Goal: Task Accomplishment & Management: Use online tool/utility

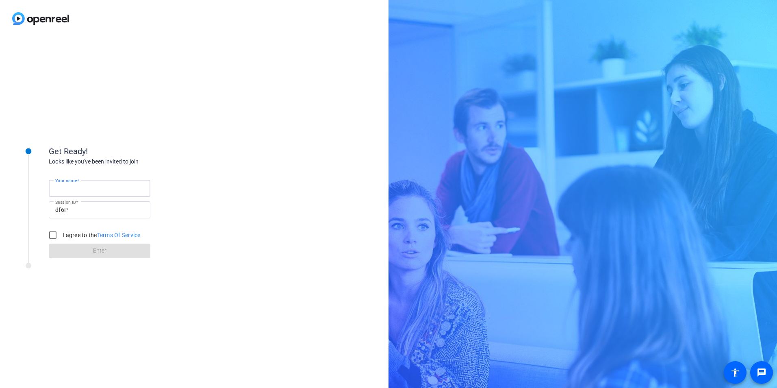
click at [111, 186] on input "Your name" at bounding box center [99, 188] width 89 height 10
type input "r"
type input "[PERSON_NAME]"
click at [54, 238] on input "I agree to the Terms Of Service" at bounding box center [53, 235] width 16 height 16
checkbox input "true"
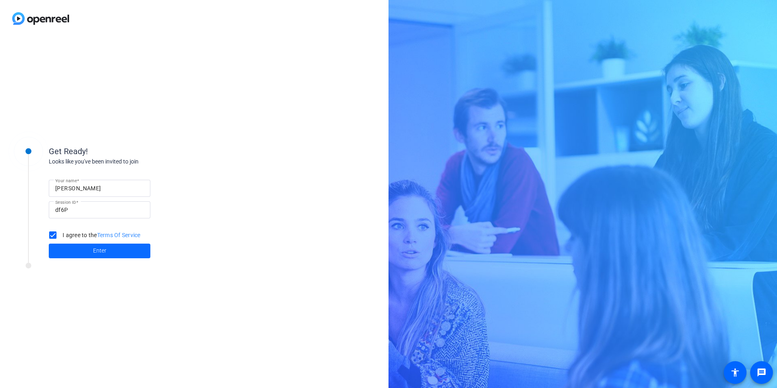
click at [61, 251] on span at bounding box center [100, 250] width 102 height 19
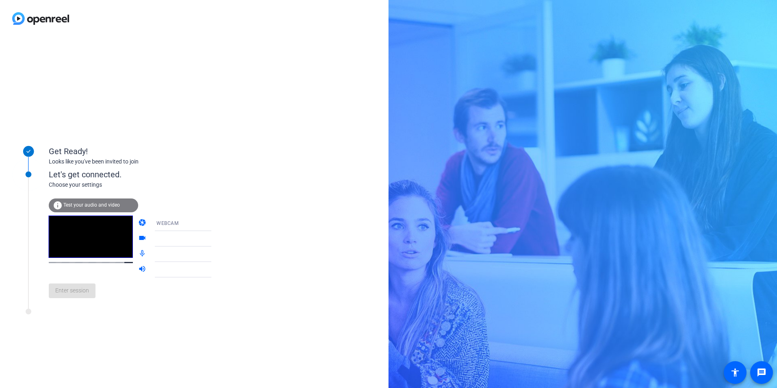
click at [138, 241] on mat-icon "videocam" at bounding box center [143, 239] width 10 height 10
click at [217, 223] on icon at bounding box center [219, 223] width 4 height 2
click at [180, 258] on mat-option "DESKTOP" at bounding box center [176, 255] width 69 height 16
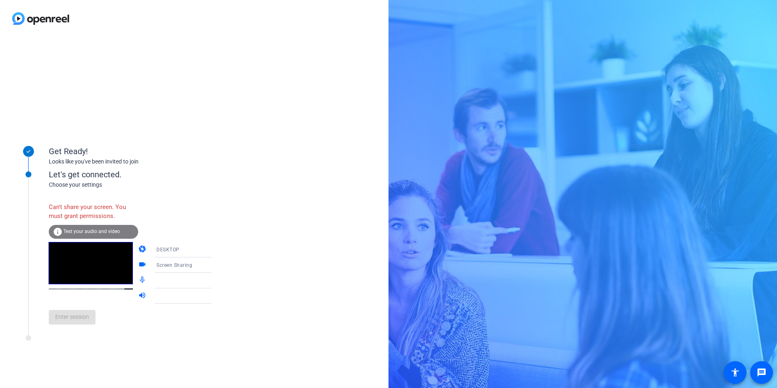
click at [86, 233] on span "Test your audio and video" at bounding box center [91, 231] width 56 height 6
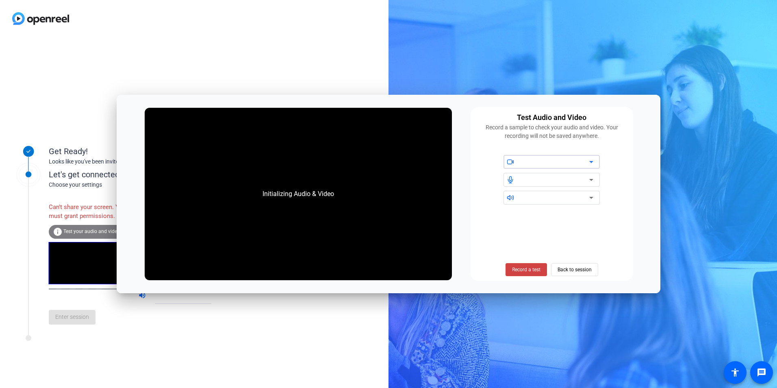
click at [589, 161] on icon at bounding box center [591, 162] width 4 height 2
click at [314, 192] on div "Initializing Audio & Video" at bounding box center [298, 194] width 88 height 26
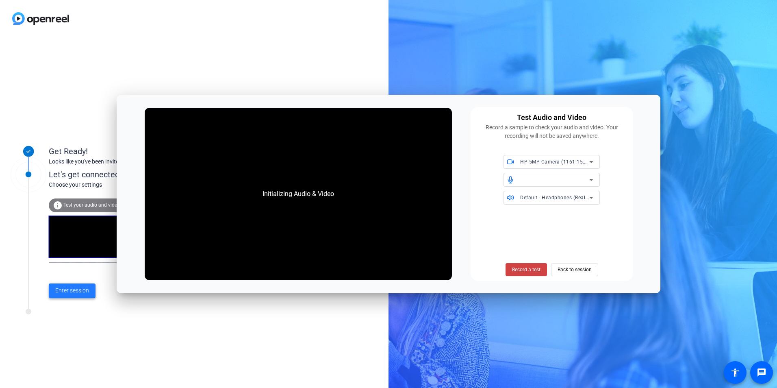
click at [89, 288] on span "Enter session" at bounding box center [72, 290] width 34 height 9
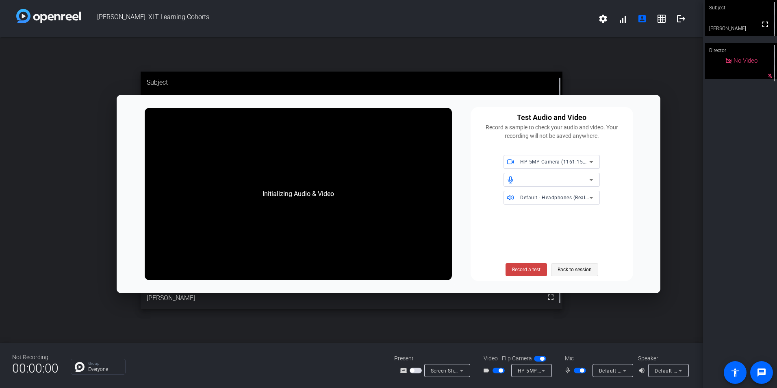
click at [567, 269] on span "Back to session" at bounding box center [574, 269] width 34 height 15
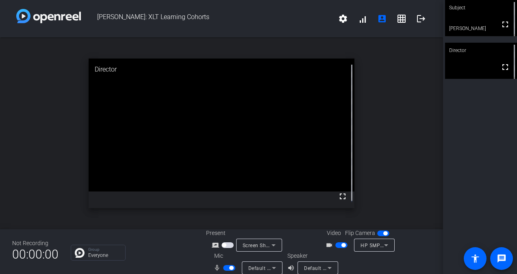
click at [331, 266] on icon at bounding box center [330, 268] width 10 height 10
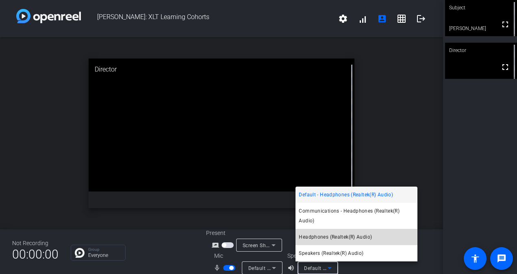
click at [340, 238] on span "Headphones (Realtek(R) Audio)" at bounding box center [335, 237] width 73 height 10
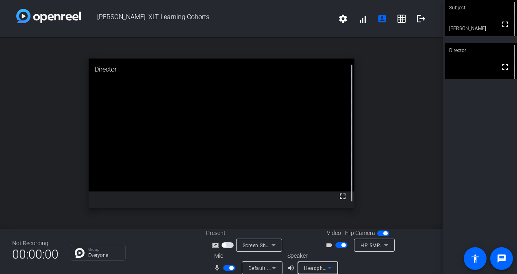
click at [271, 265] on icon at bounding box center [274, 268] width 10 height 10
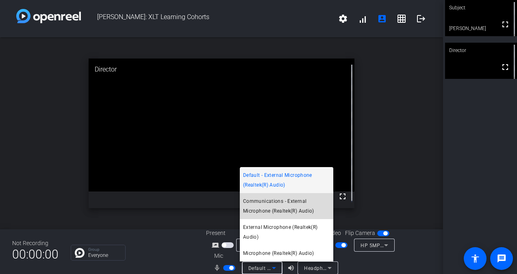
click at [284, 216] on mat-option "Communications - External Microphone (Realtek(R) Audio)" at bounding box center [286, 206] width 93 height 26
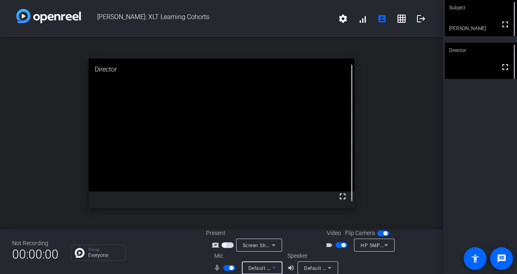
click at [260, 250] on div "Screen Sharing" at bounding box center [259, 244] width 33 height 13
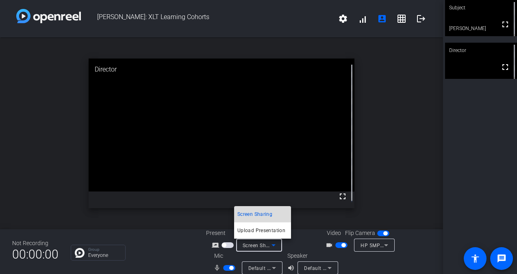
click at [257, 214] on span "Screen Sharing" at bounding box center [254, 214] width 35 height 10
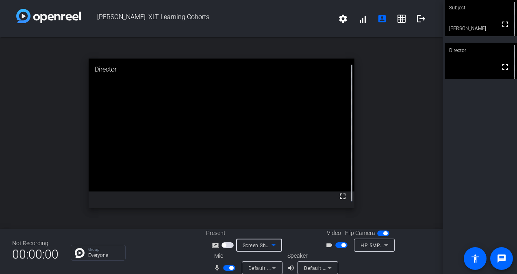
click at [224, 247] on span "button" at bounding box center [227, 245] width 12 height 6
click at [227, 245] on span "button" at bounding box center [229, 245] width 4 height 4
click at [223, 247] on span "button" at bounding box center [227, 245] width 12 height 6
click at [220, 249] on div "screen_share_outline" at bounding box center [224, 245] width 24 height 10
click at [227, 245] on span "button" at bounding box center [229, 245] width 4 height 4
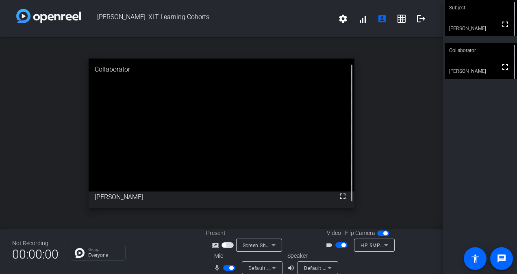
click at [392, 141] on div "open_in_new Collaborator fullscreen [PERSON_NAME]" at bounding box center [221, 133] width 443 height 192
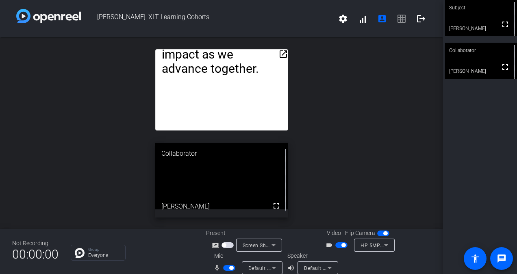
click at [280, 54] on mat-icon "open_in_new" at bounding box center [283, 54] width 10 height 10
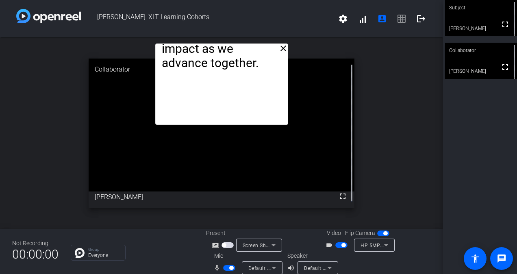
click at [282, 50] on mat-icon "close" at bounding box center [283, 48] width 10 height 10
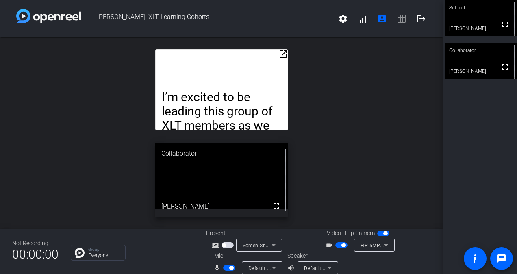
click at [281, 53] on mat-icon "open_in_new" at bounding box center [283, 54] width 10 height 10
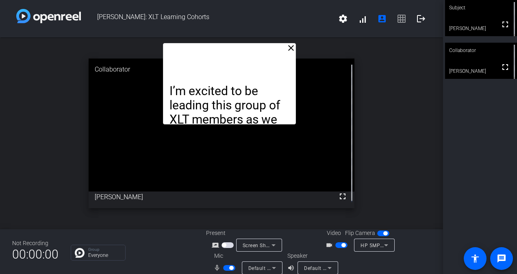
drag, startPoint x: 156, startPoint y: 123, endPoint x: 163, endPoint y: 123, distance: 7.7
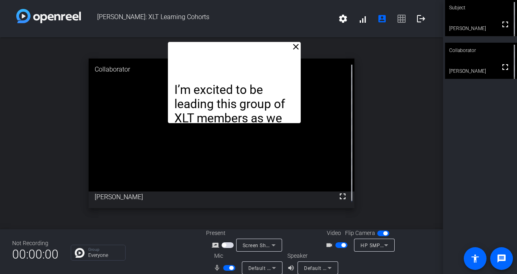
drag, startPoint x: 290, startPoint y: 123, endPoint x: 295, endPoint y: 121, distance: 5.0
click at [292, 50] on mat-icon "close" at bounding box center [296, 47] width 10 height 10
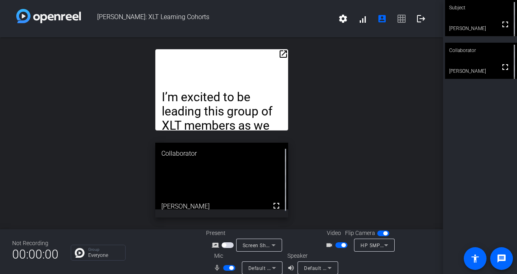
click at [223, 69] on div "I’m excited to be leading this group of XLT members as we embark on a journey t…" at bounding box center [221, 89] width 133 height 81
drag, startPoint x: 223, startPoint y: 69, endPoint x: 210, endPoint y: 82, distance: 18.1
click at [210, 82] on div "I’m excited to be leading this group of XLT members as we embark on a journey t…" at bounding box center [221, 89] width 133 height 81
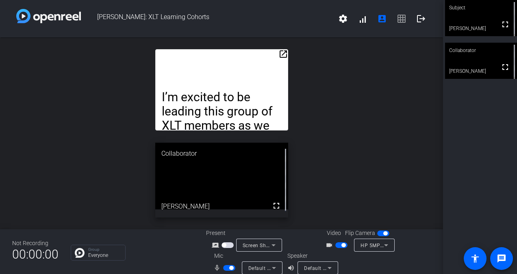
click at [364, 103] on div "open_in_new I’m excited to be leading this group of XLT members as we embark on…" at bounding box center [221, 133] width 443 height 192
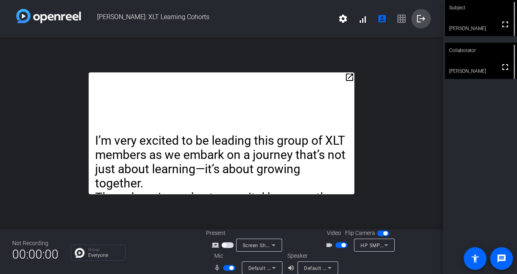
click at [416, 22] on mat-icon "logout" at bounding box center [421, 19] width 10 height 10
